Goal: Check status: Check status

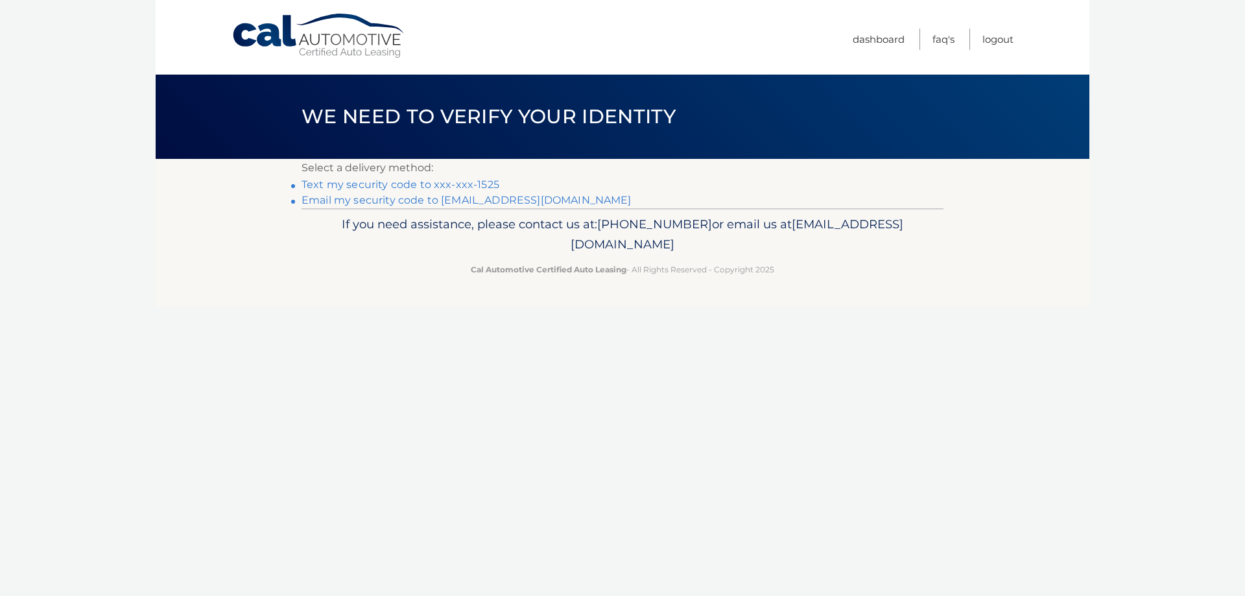
click at [367, 200] on link "Email my security code to f*********@verizon.net" at bounding box center [467, 200] width 330 height 12
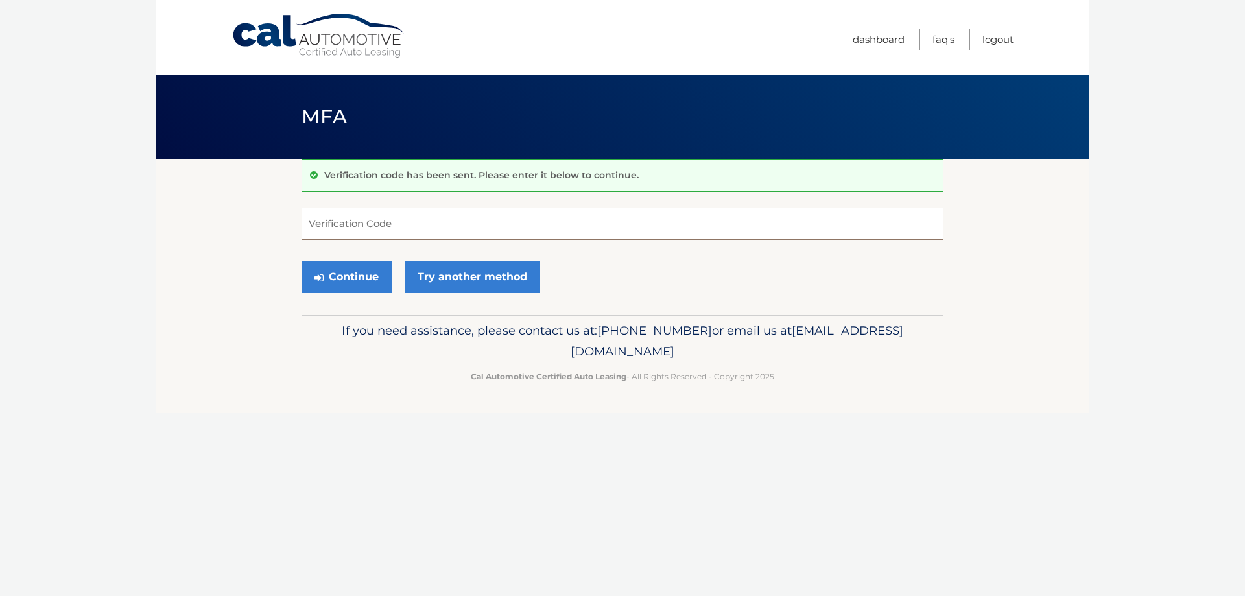
click at [352, 229] on input "Verification Code" at bounding box center [623, 224] width 642 height 32
click at [547, 224] on input "Verification Code" at bounding box center [623, 224] width 642 height 32
type input "569406"
click at [302, 261] on button "Continue" at bounding box center [347, 277] width 90 height 32
click at [343, 281] on button "Continue" at bounding box center [347, 277] width 90 height 32
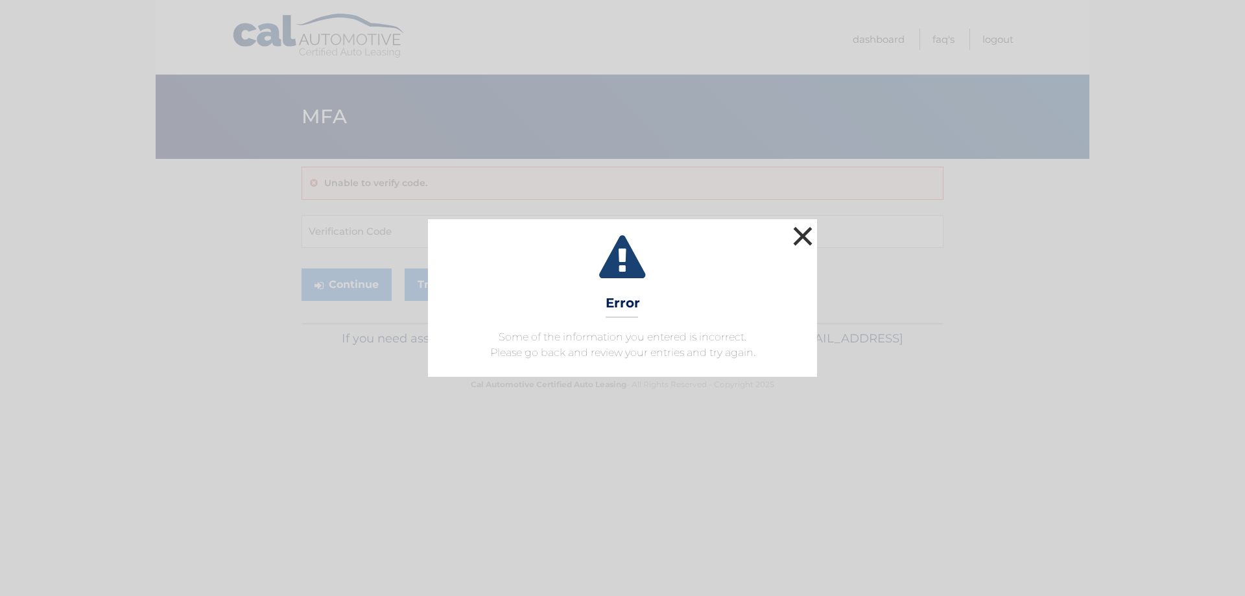
click at [804, 244] on button "×" at bounding box center [803, 236] width 26 height 26
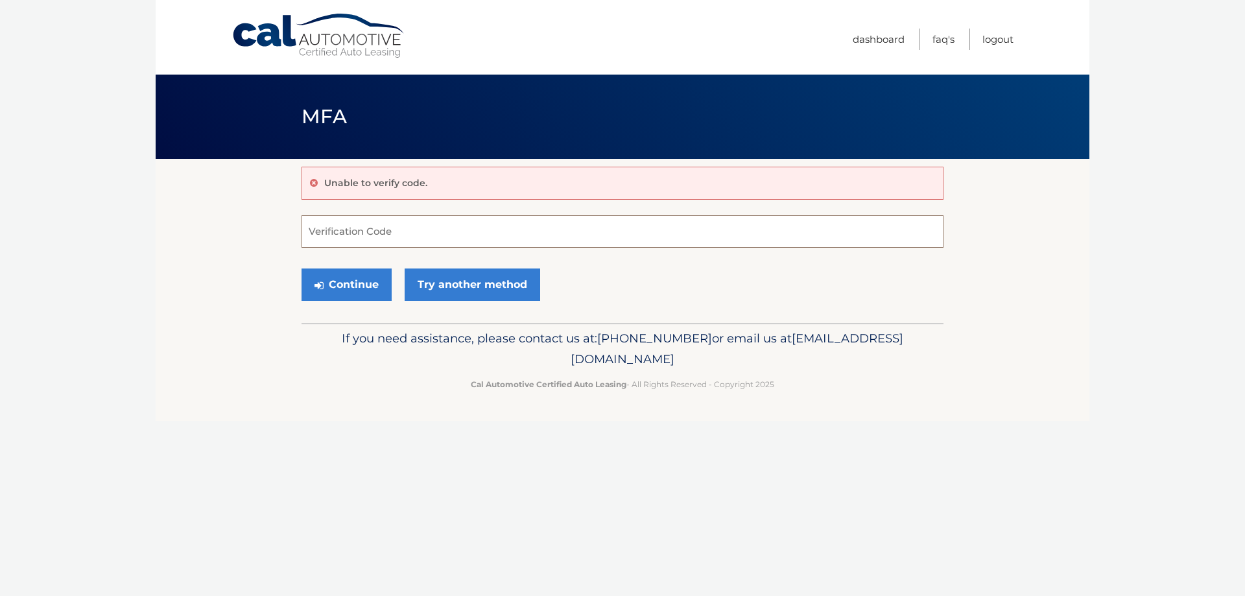
click at [381, 221] on input "Verification Code" at bounding box center [623, 231] width 642 height 32
type input "569406"
click at [357, 284] on button "Continue" at bounding box center [347, 284] width 90 height 32
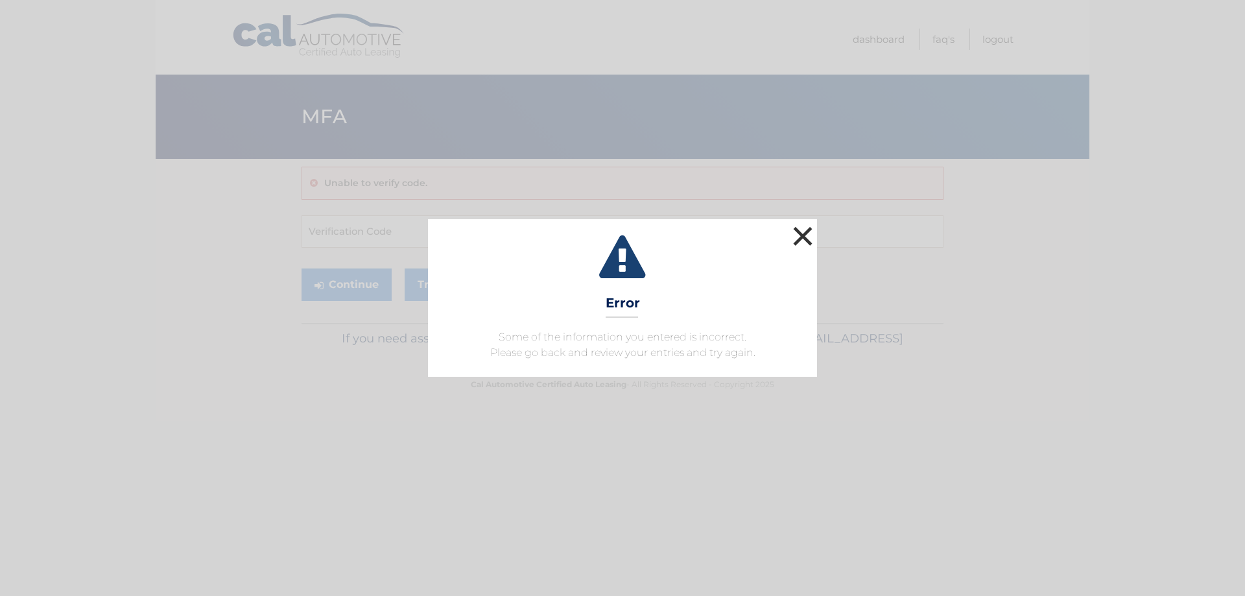
click at [804, 236] on button "×" at bounding box center [803, 236] width 26 height 26
click at [804, 237] on button "×" at bounding box center [803, 236] width 26 height 26
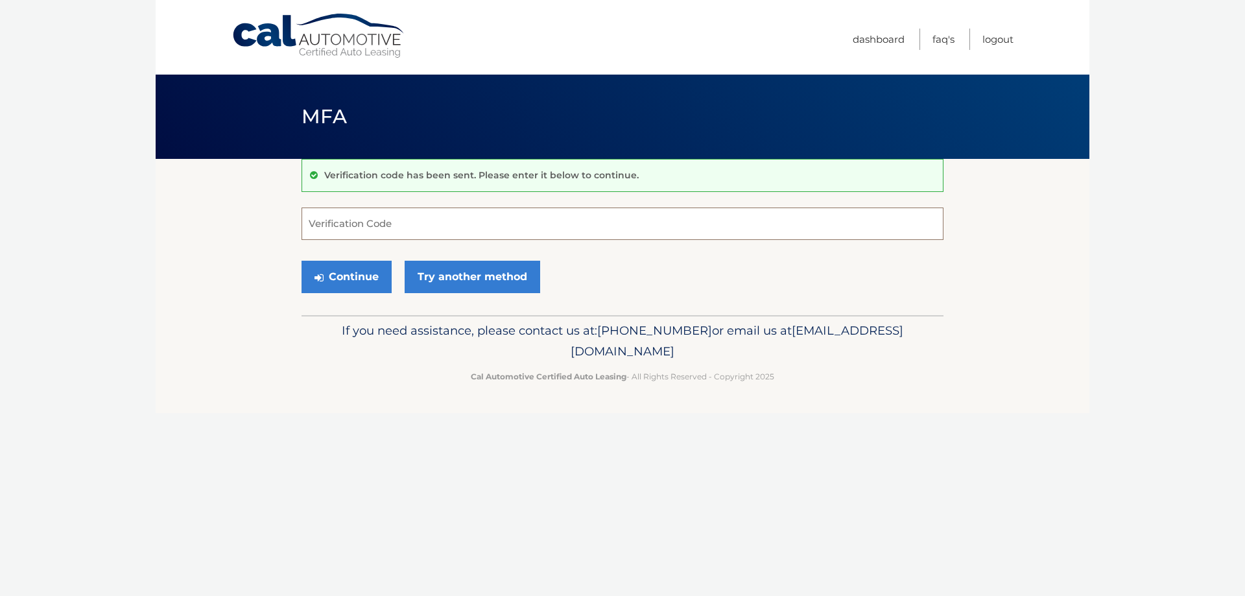
click at [352, 231] on input "Verification Code" at bounding box center [623, 224] width 642 height 32
click at [421, 225] on input "Verification Code" at bounding box center [623, 224] width 642 height 32
type input "569406"
click at [302, 261] on button "Continue" at bounding box center [347, 277] width 90 height 32
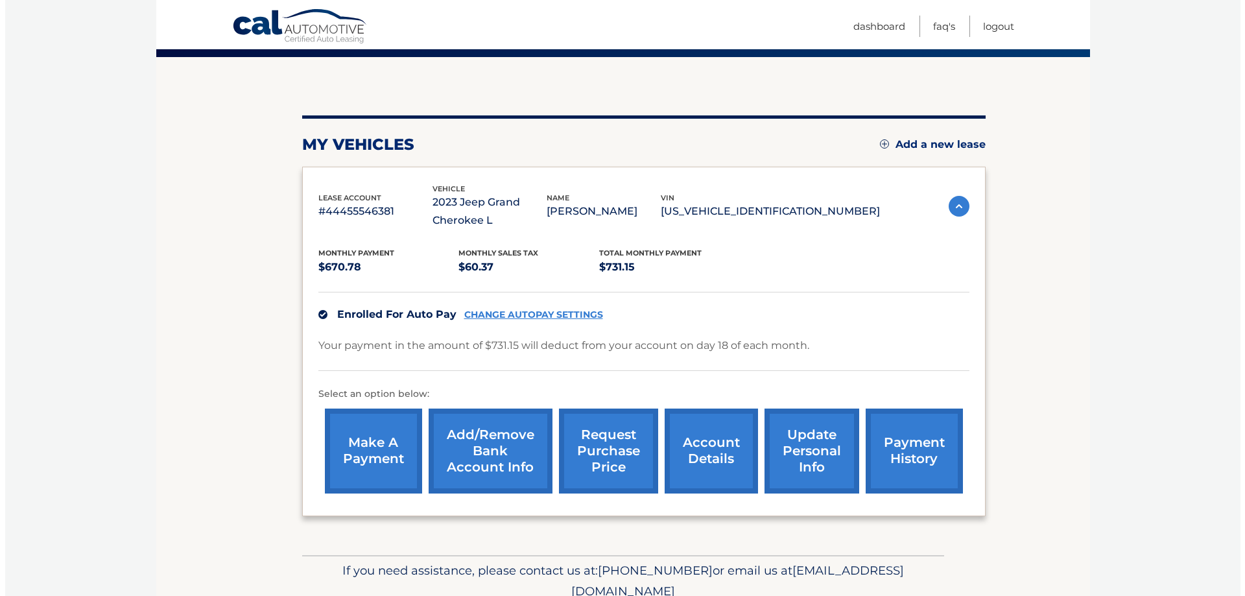
scroll to position [159, 0]
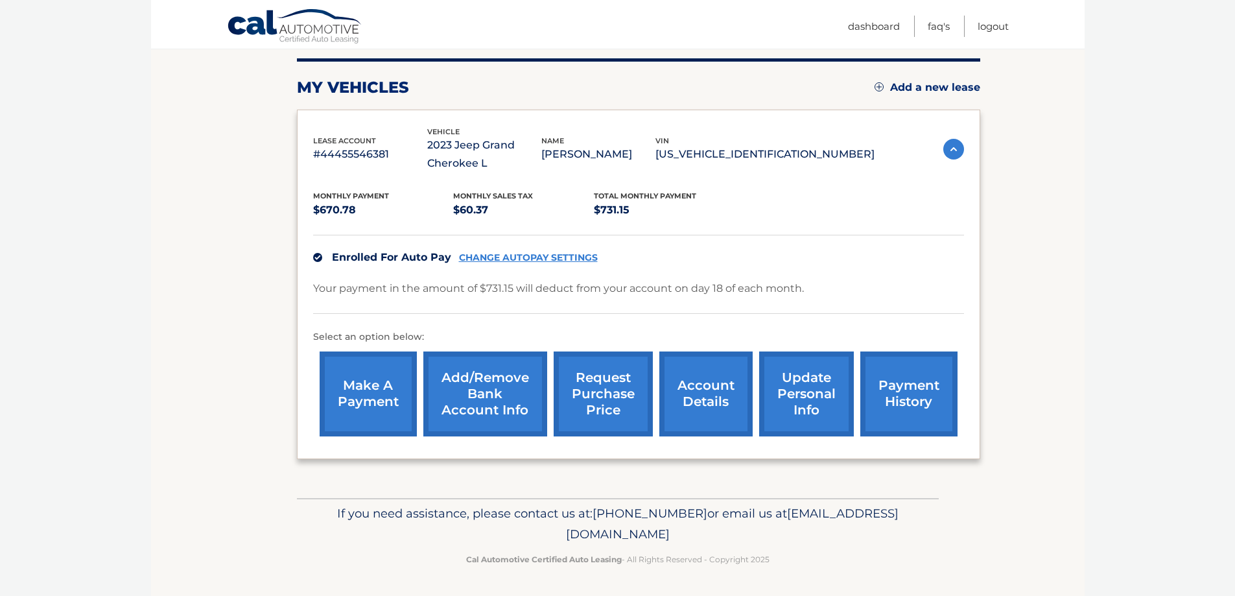
click at [606, 418] on link "request purchase price" at bounding box center [603, 394] width 99 height 85
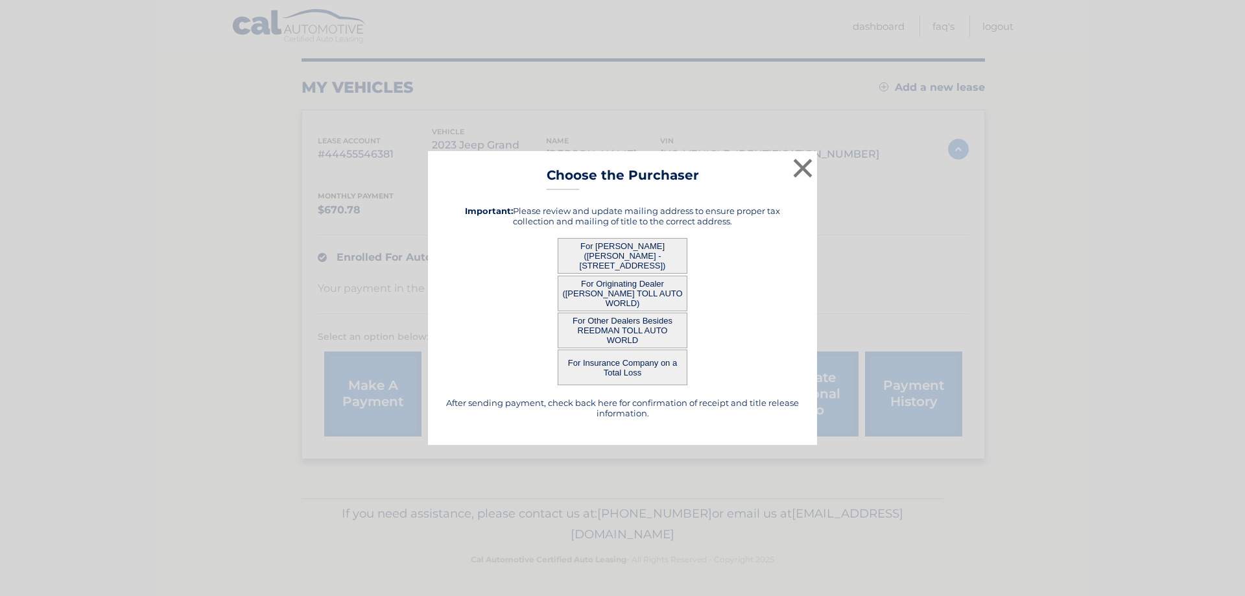
click at [613, 251] on button "For [PERSON_NAME] ([PERSON_NAME] - [STREET_ADDRESS])" at bounding box center [623, 256] width 130 height 36
click at [616, 250] on button "For [PERSON_NAME] ([PERSON_NAME] - [STREET_ADDRESS])" at bounding box center [623, 256] width 130 height 36
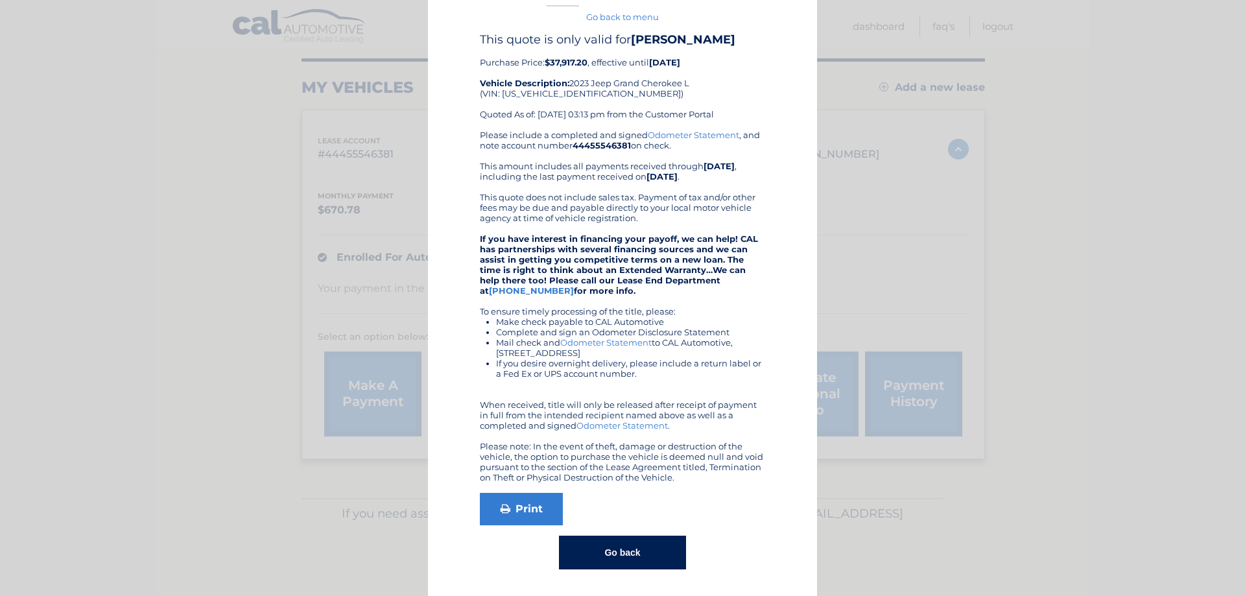
scroll to position [47, 0]
click at [625, 545] on button "Go back" at bounding box center [622, 553] width 126 height 34
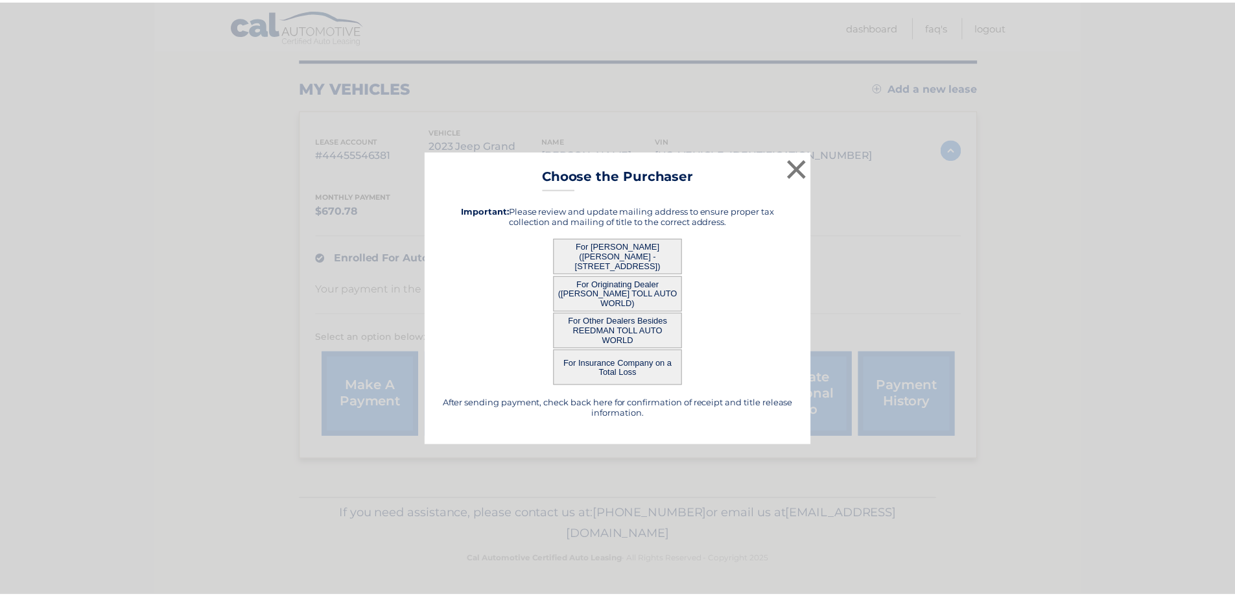
scroll to position [0, 0]
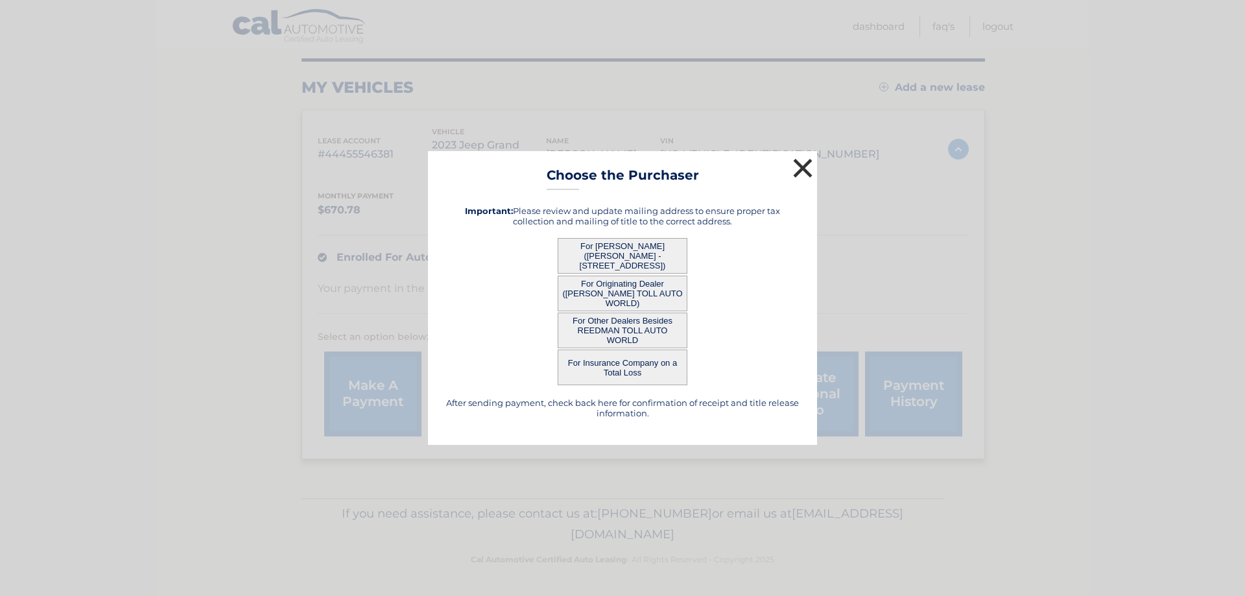
click at [803, 167] on button "×" at bounding box center [803, 168] width 26 height 26
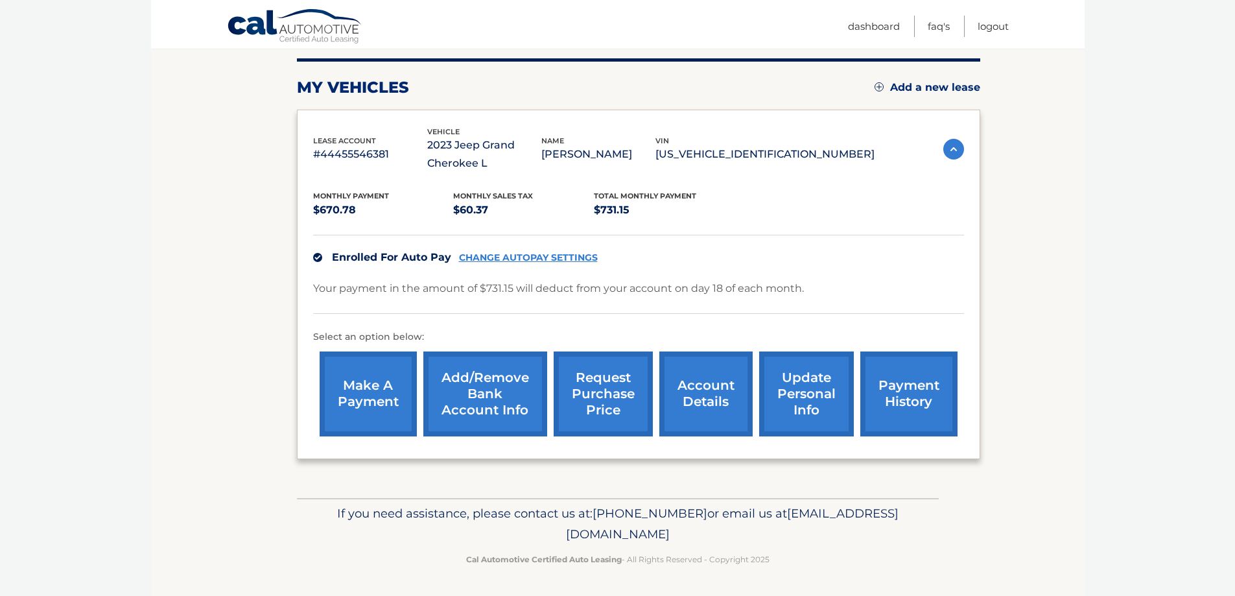
click at [914, 393] on link "payment history" at bounding box center [909, 394] width 97 height 85
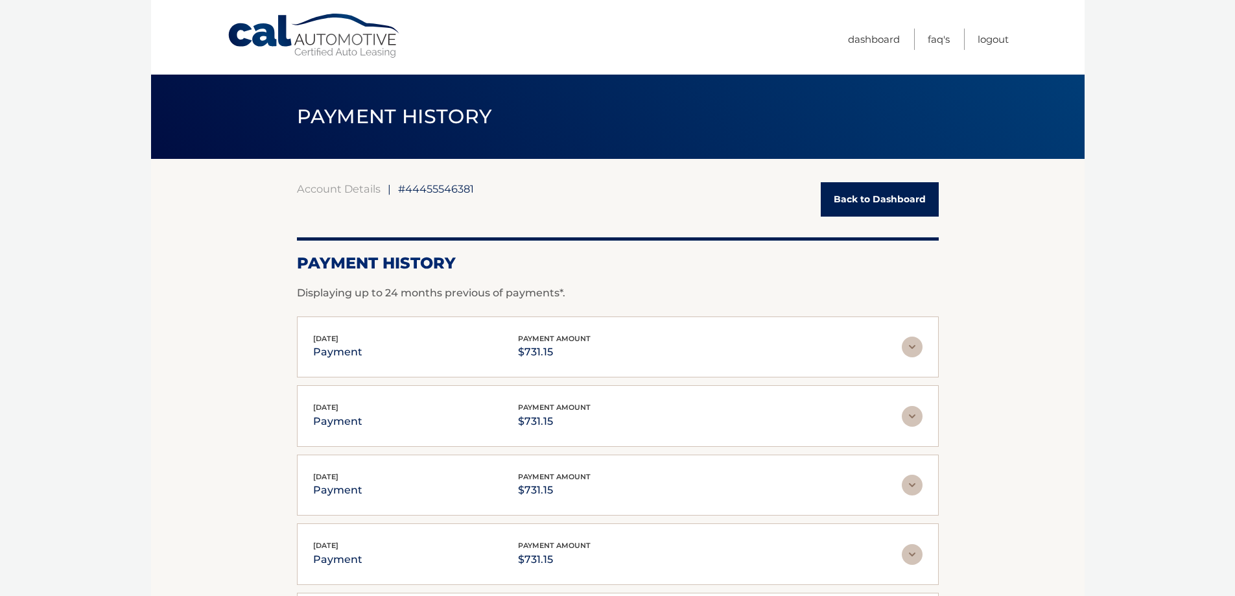
click at [854, 198] on link "Back to Dashboard" at bounding box center [880, 199] width 118 height 34
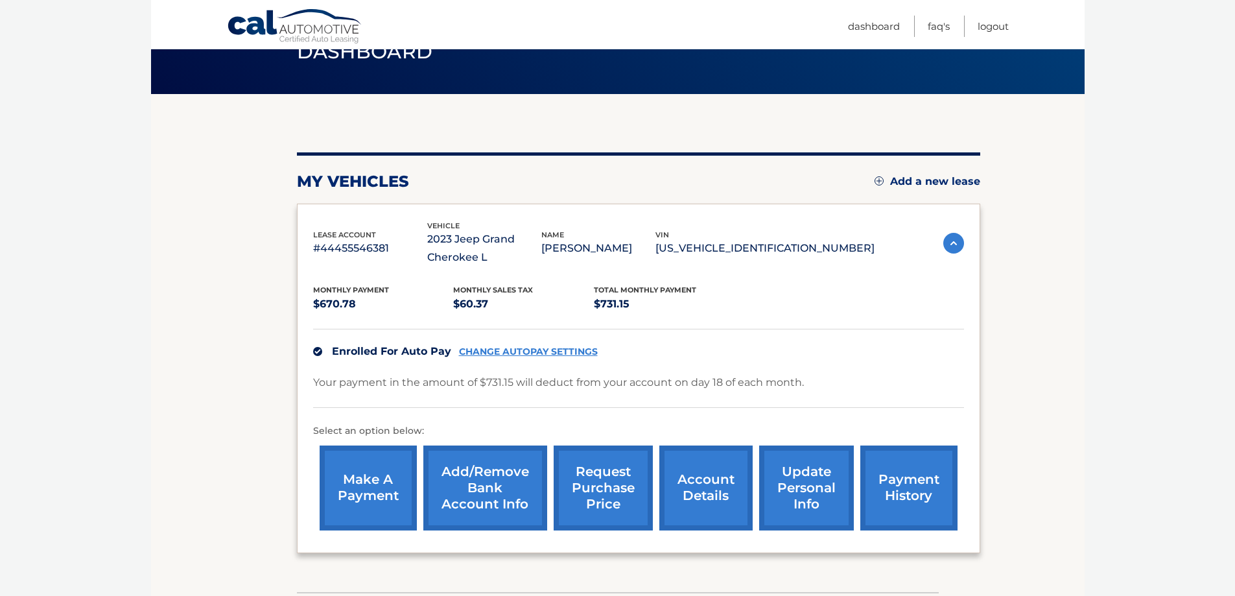
scroll to position [130, 0]
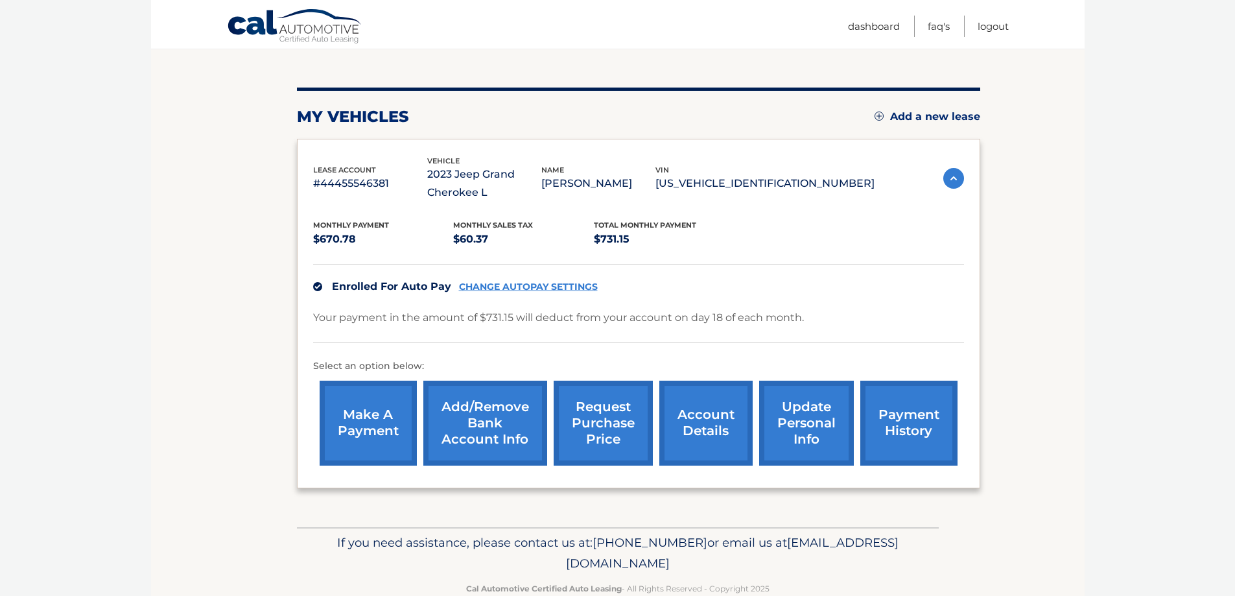
click at [716, 427] on link "account details" at bounding box center [706, 423] width 93 height 85
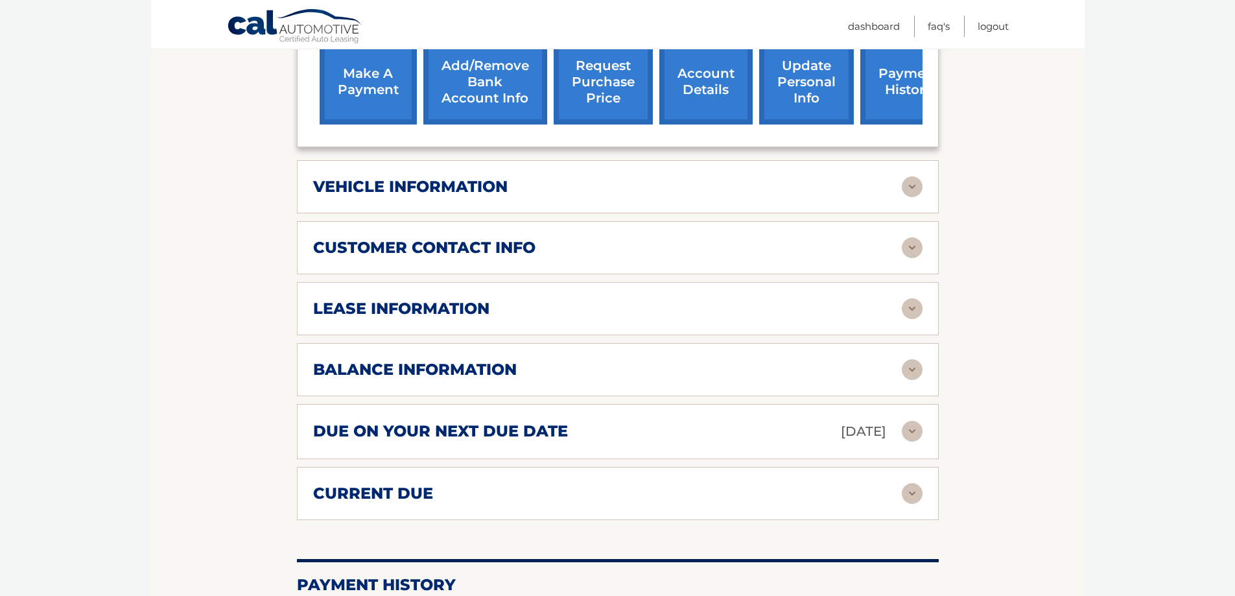
scroll to position [519, 0]
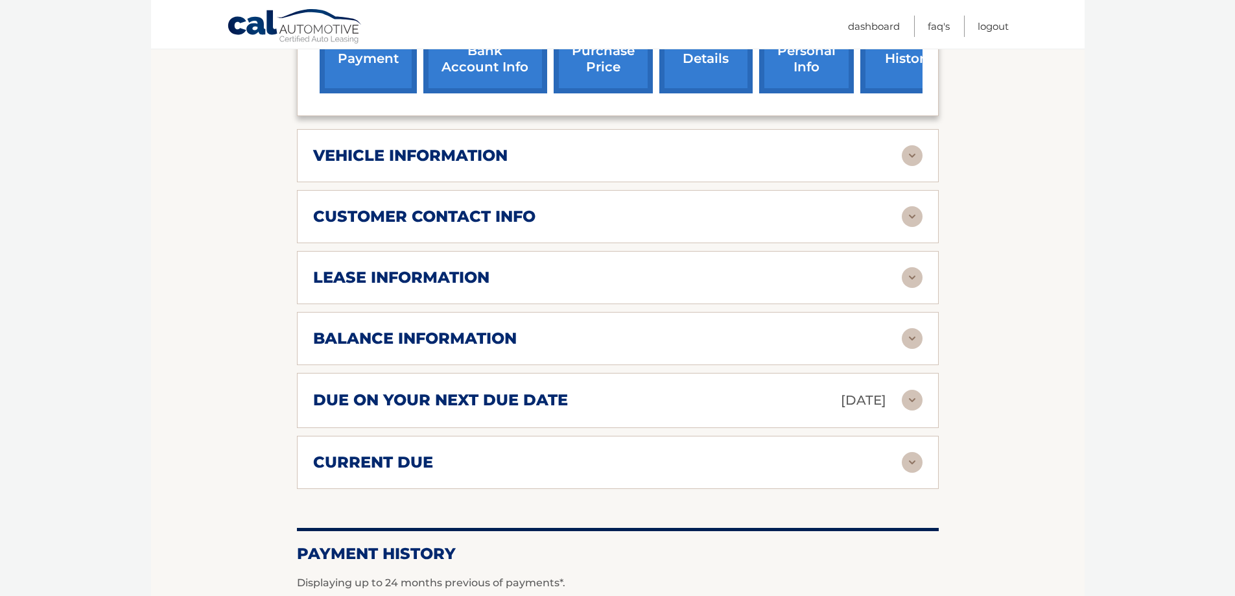
click at [912, 279] on img at bounding box center [912, 277] width 21 height 21
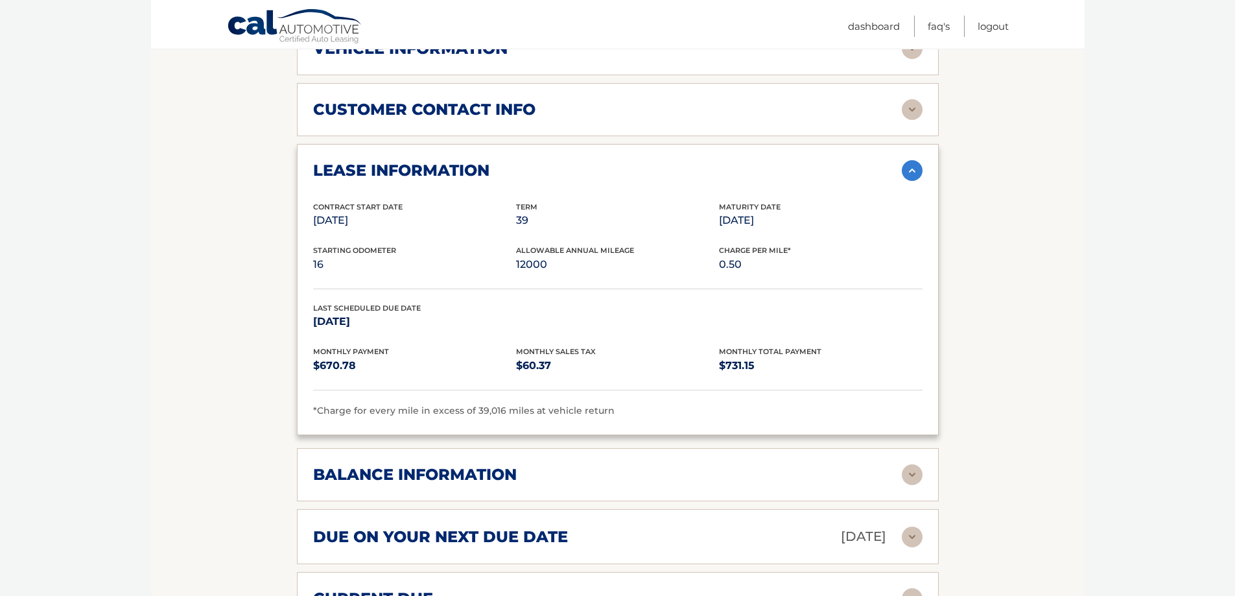
scroll to position [649, 0]
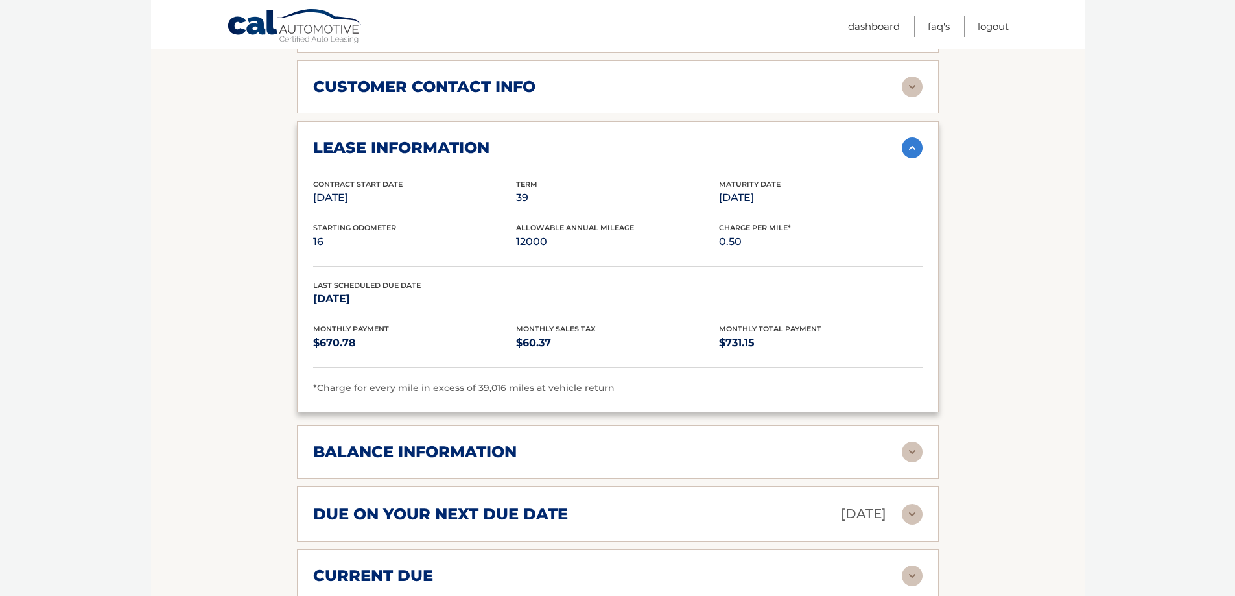
click at [461, 449] on h2 "balance information" at bounding box center [415, 451] width 204 height 19
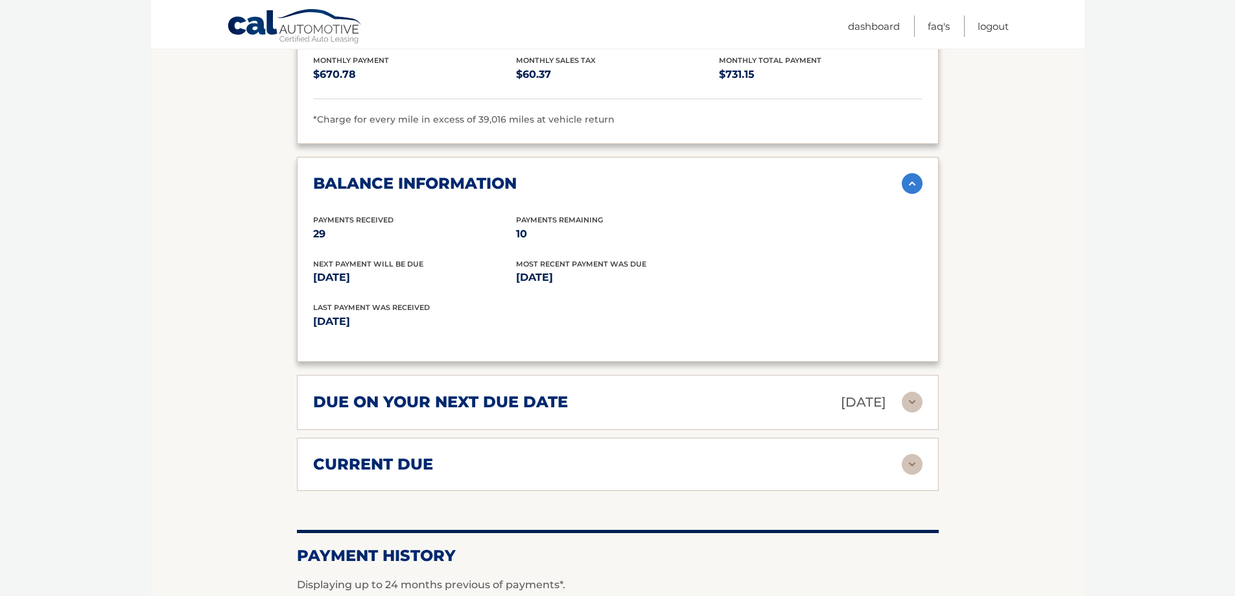
scroll to position [1038, 0]
